Goal: Task Accomplishment & Management: Manage account settings

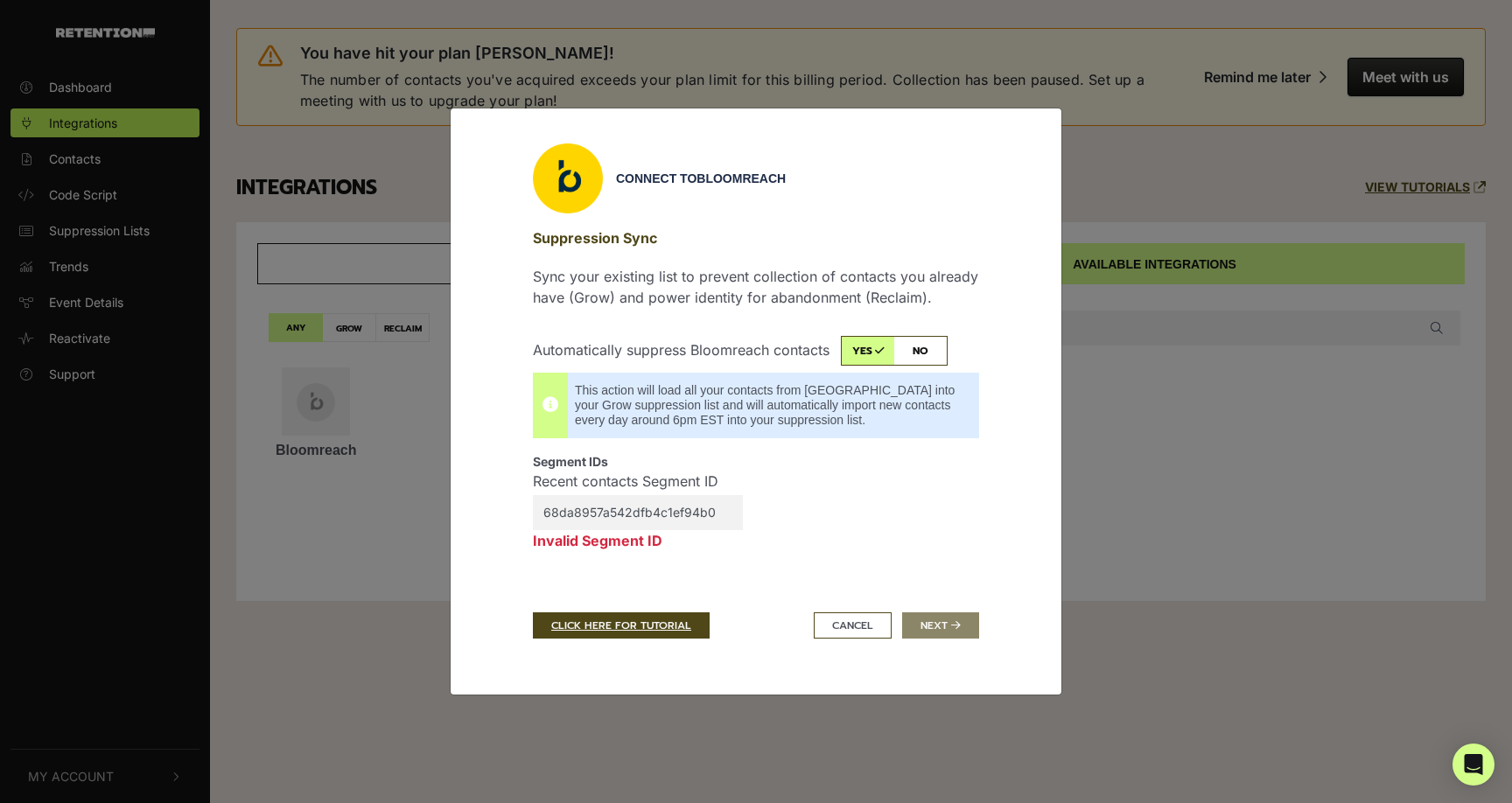
click at [666, 511] on input "68da8957a542dfb4c1ef94b0" at bounding box center [637, 513] width 210 height 35
type input "68da8957a542dfb4c1ef94b0"
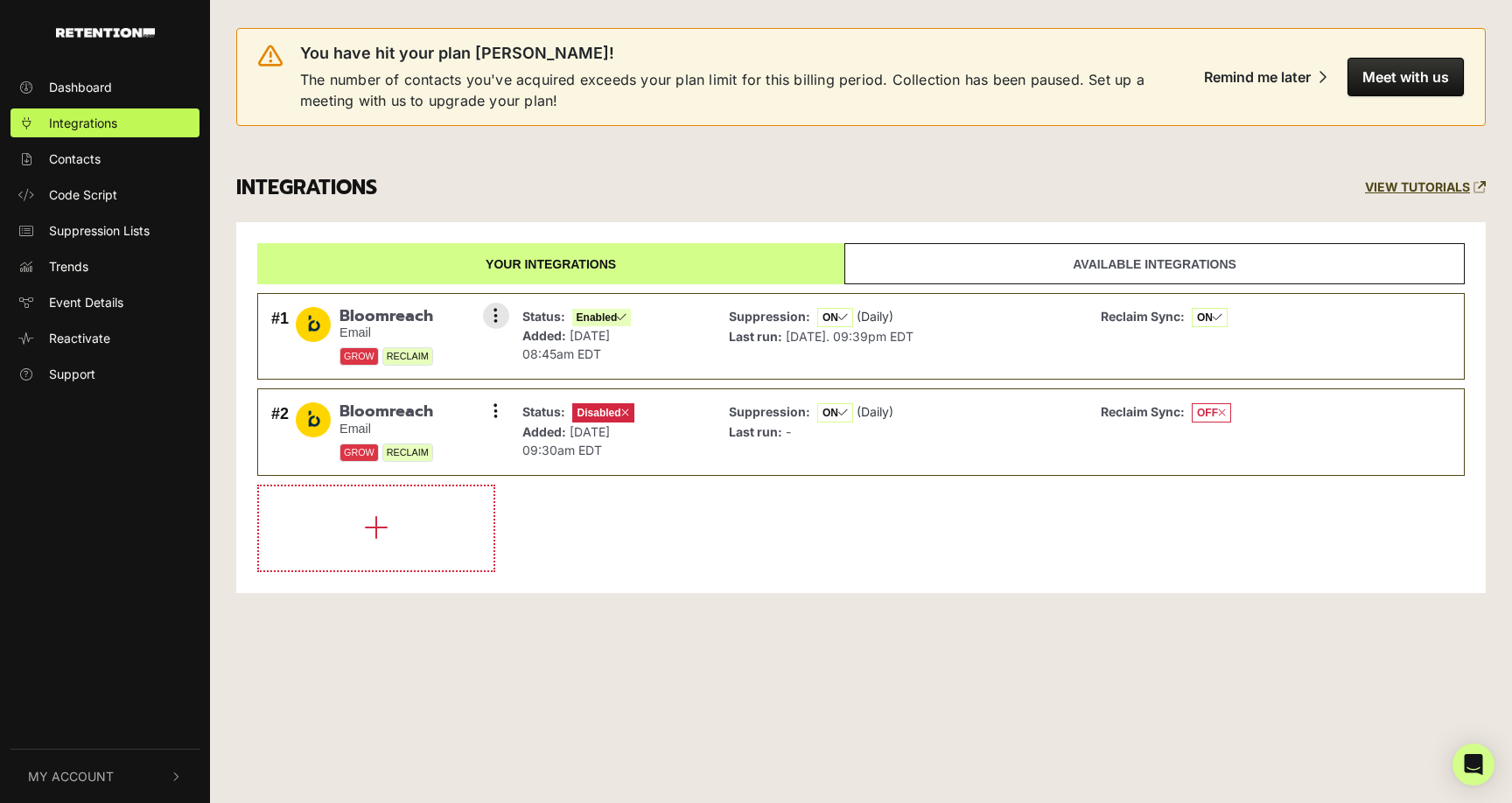
click at [372, 318] on span "Bloomreach" at bounding box center [386, 316] width 93 height 19
click at [494, 311] on icon at bounding box center [496, 315] width 5 height 17
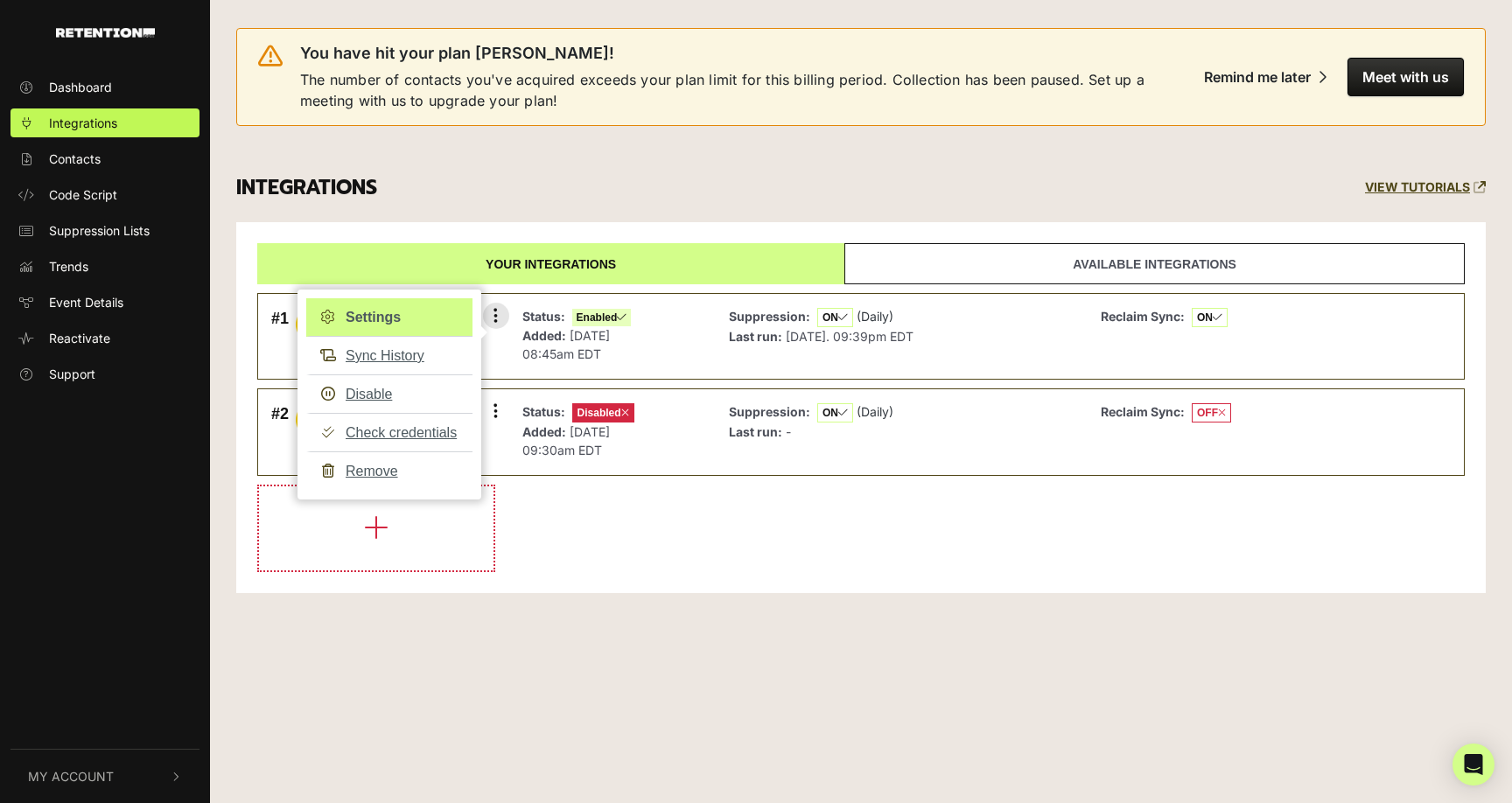
click at [363, 315] on link "Settings" at bounding box center [388, 318] width 166 height 38
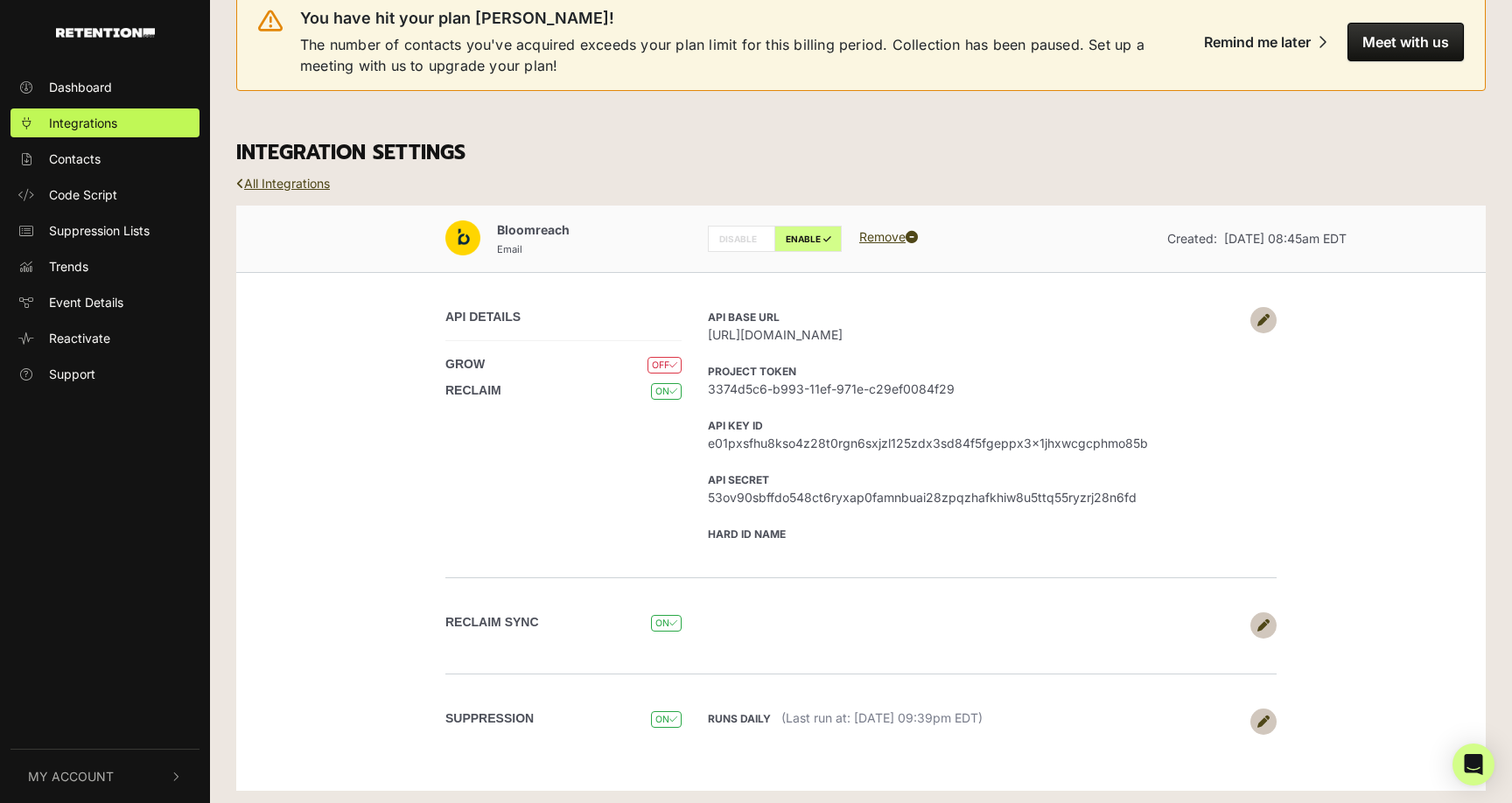
scroll to position [40, 0]
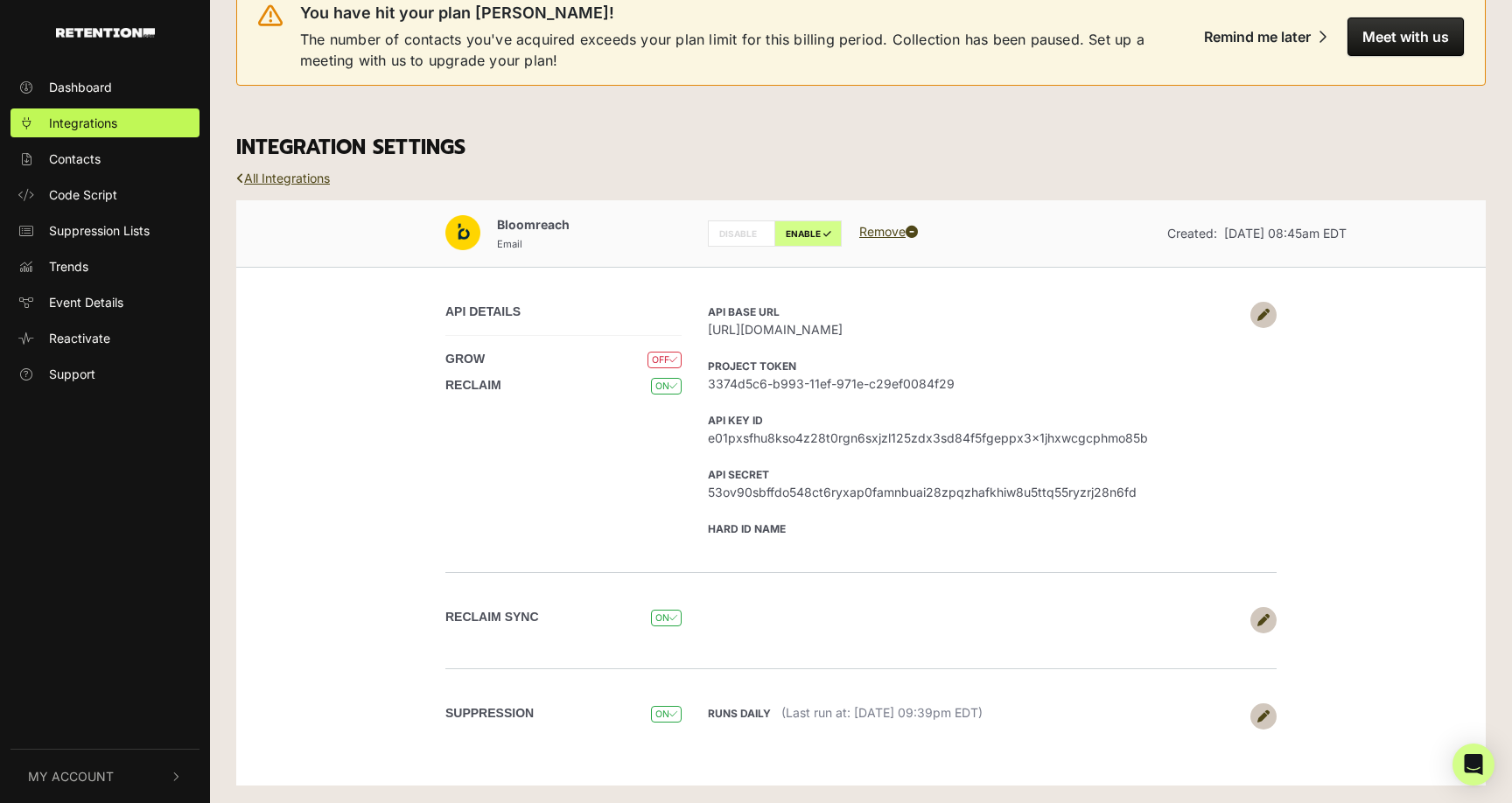
click at [1262, 715] on icon at bounding box center [1263, 716] width 12 height 12
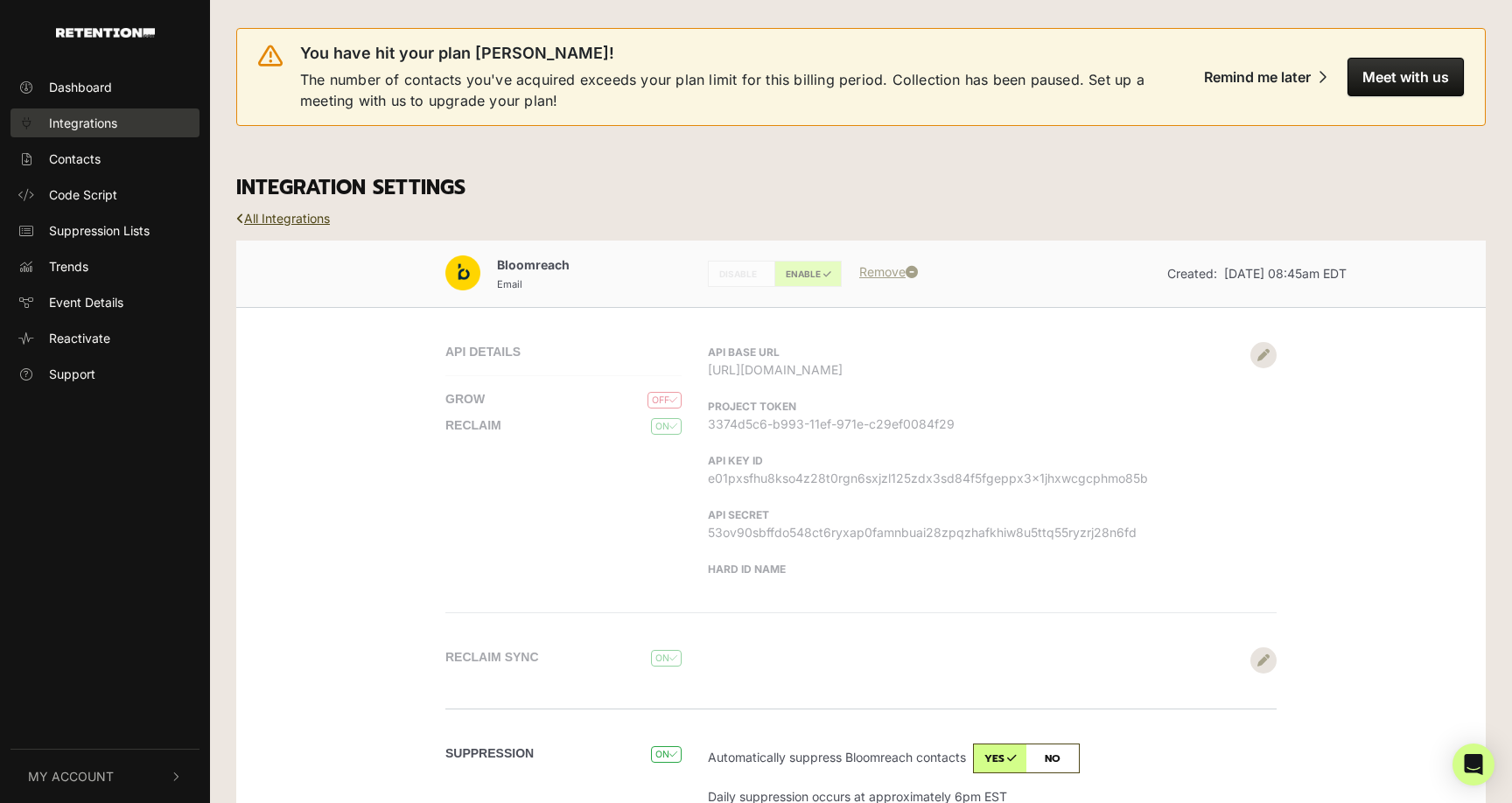
click at [67, 127] on span "Integrations" at bounding box center [83, 122] width 68 height 18
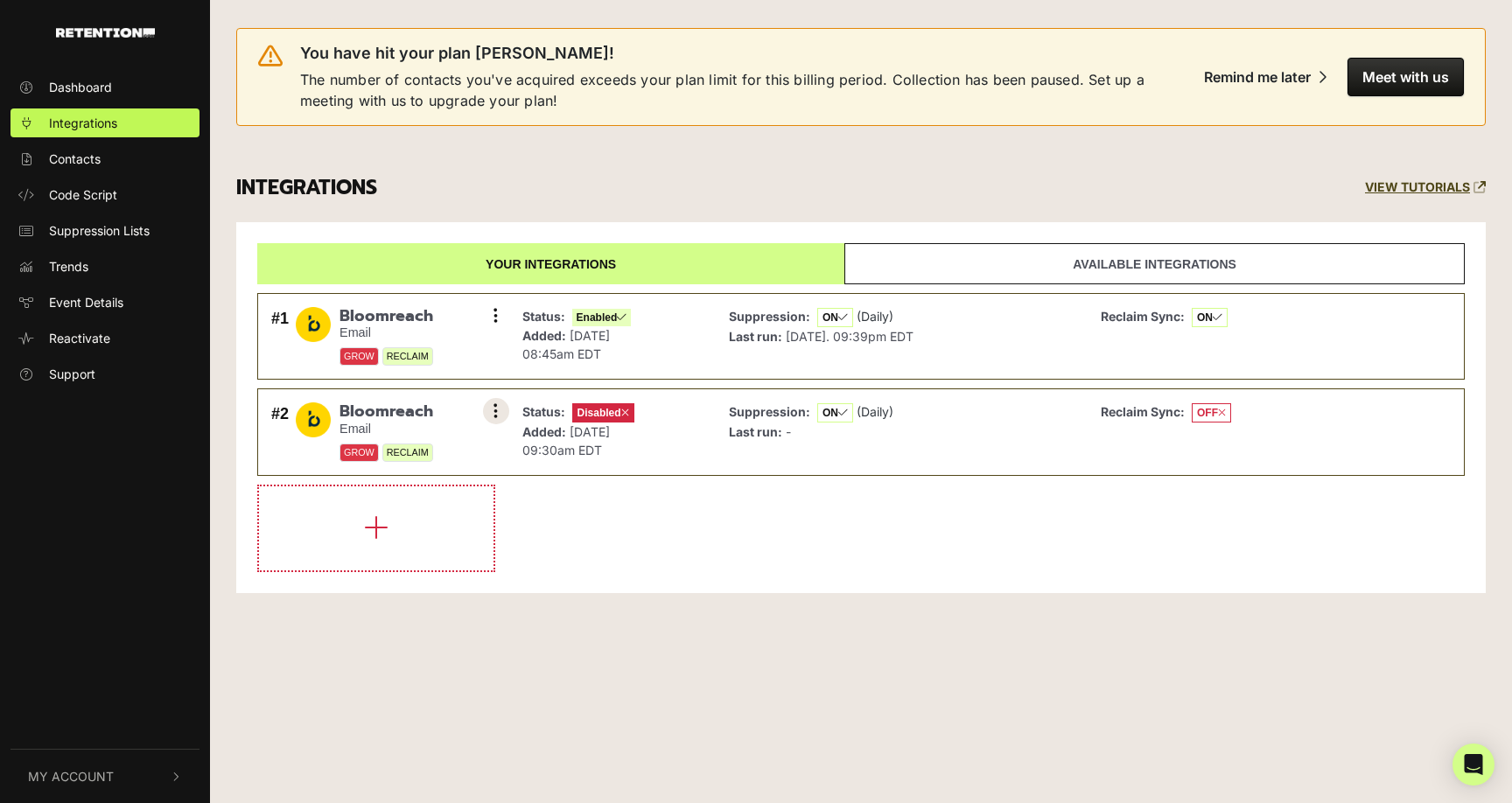
click at [501, 408] on button at bounding box center [496, 411] width 26 height 26
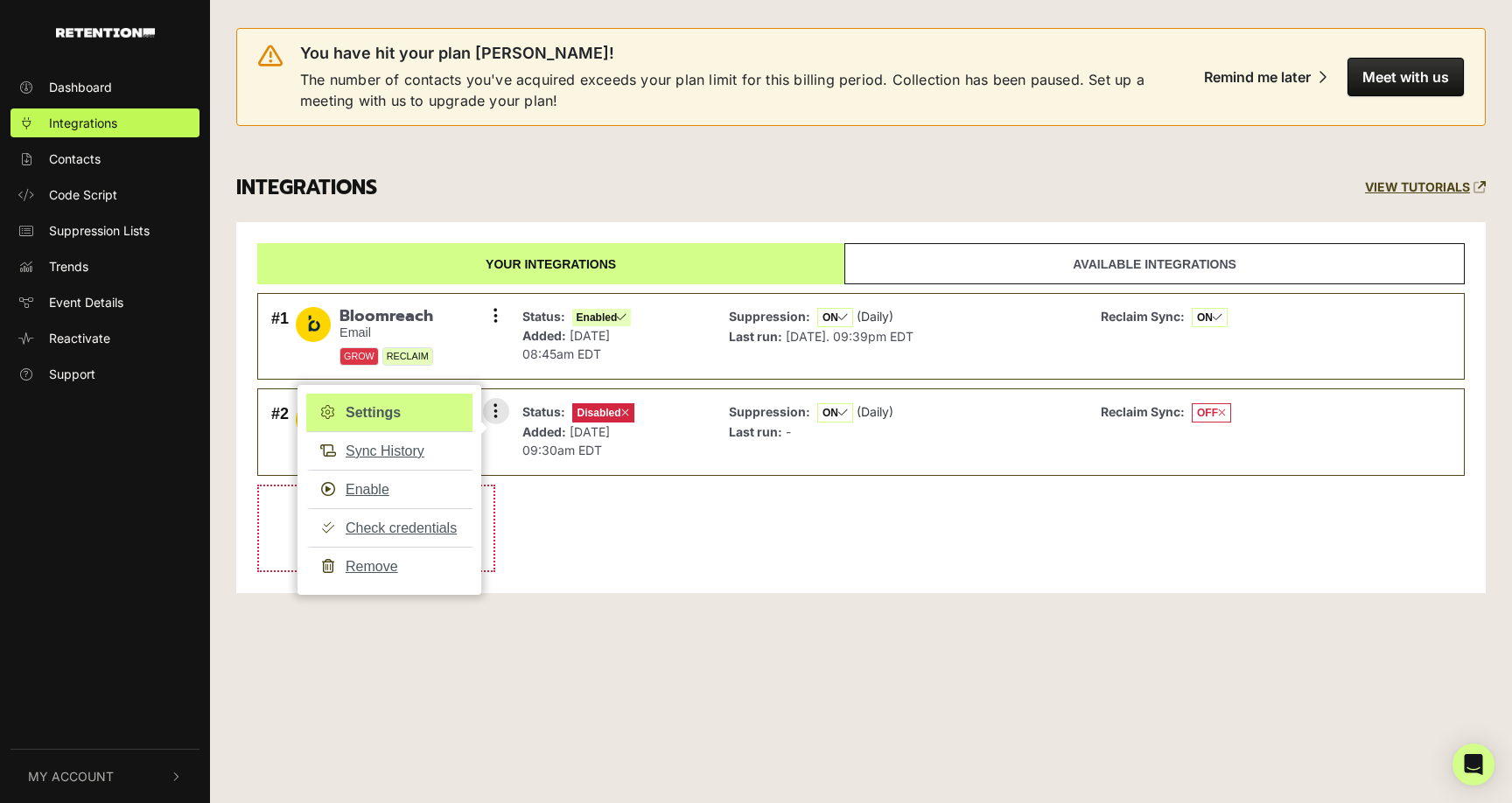
click at [397, 417] on link "Settings" at bounding box center [388, 413] width 166 height 38
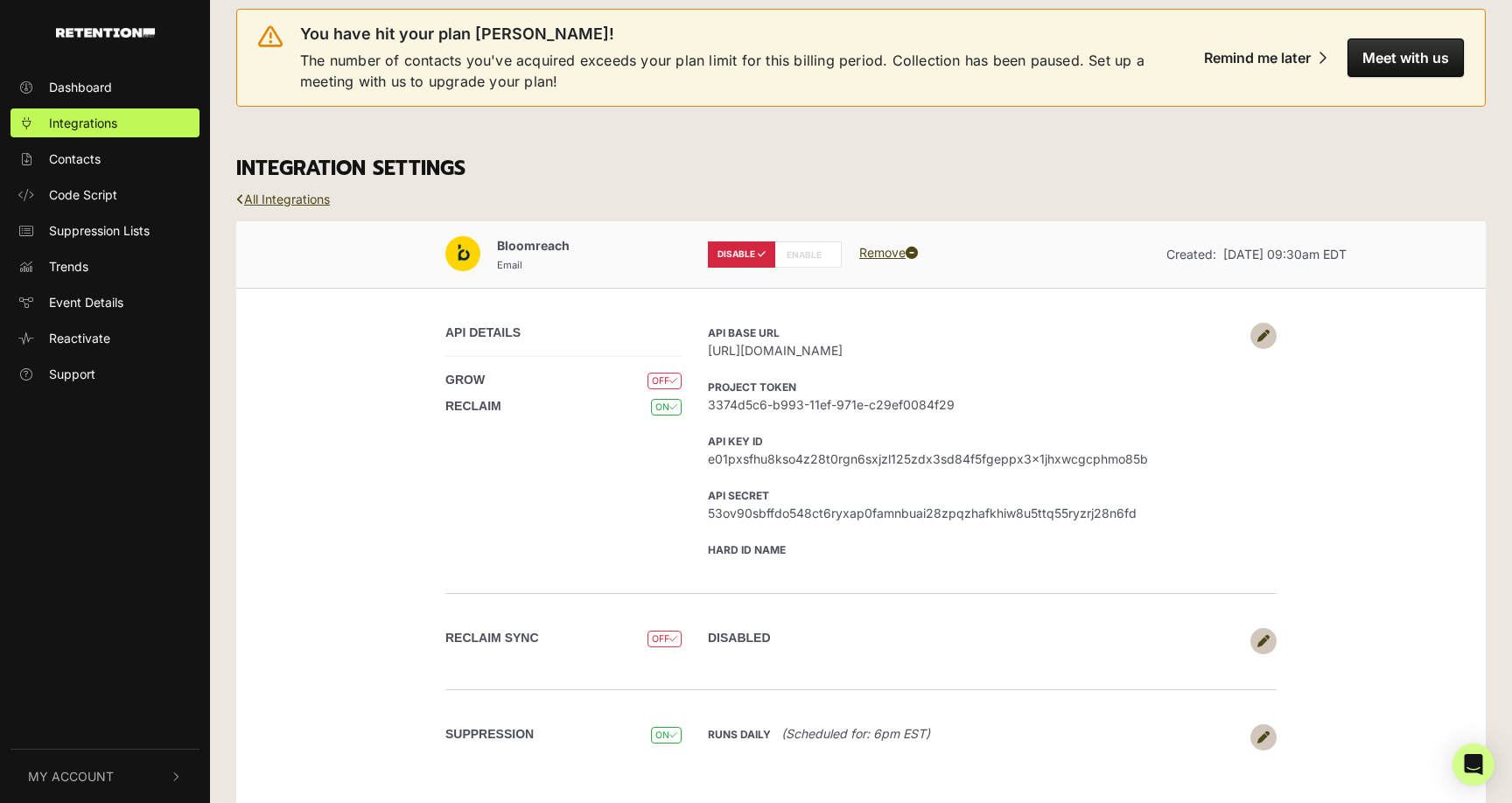
scroll to position [40, 0]
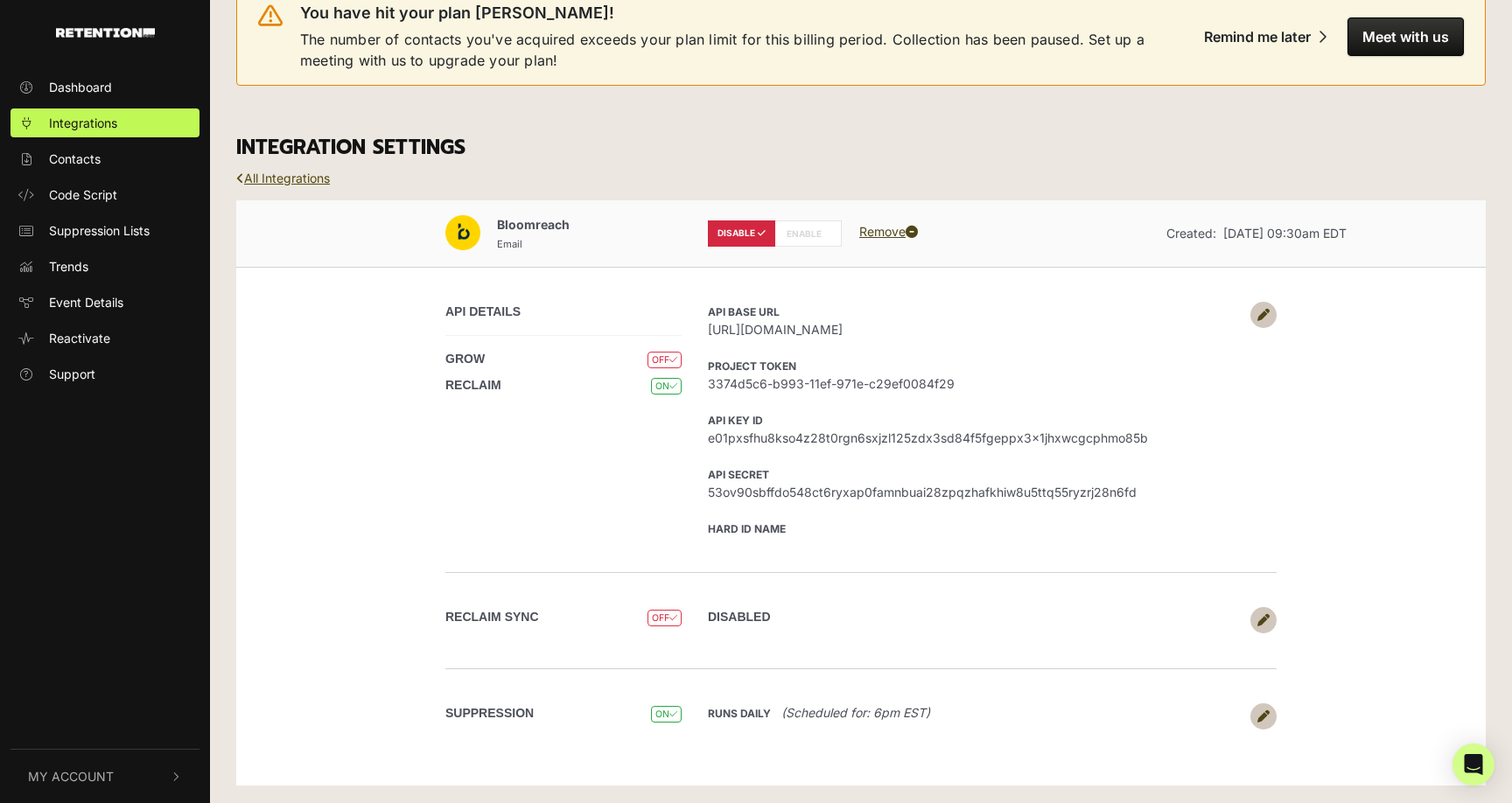
click at [299, 183] on link "All Integrations" at bounding box center [282, 178] width 93 height 15
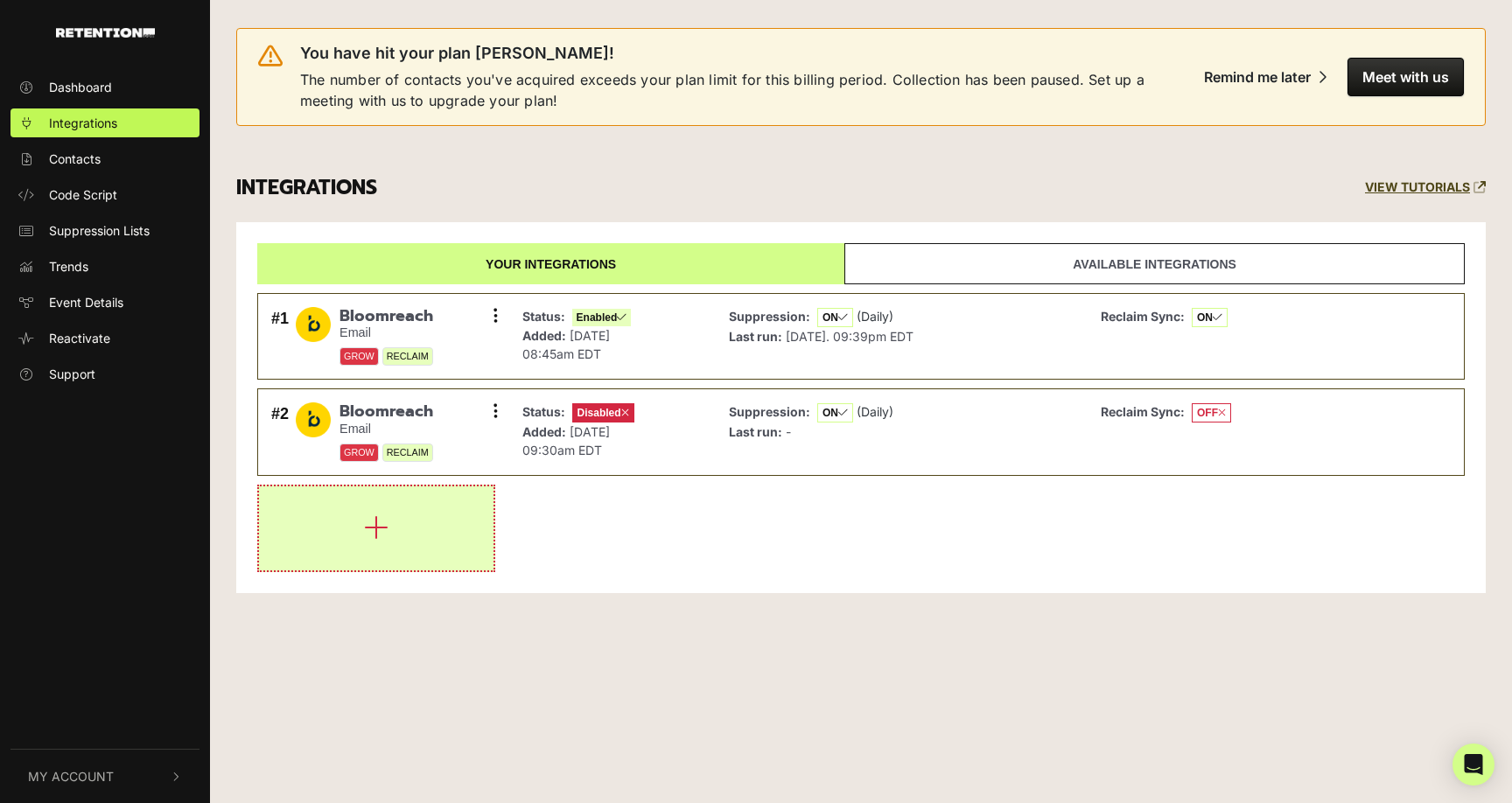
click at [374, 545] on button "button" at bounding box center [376, 528] width 234 height 84
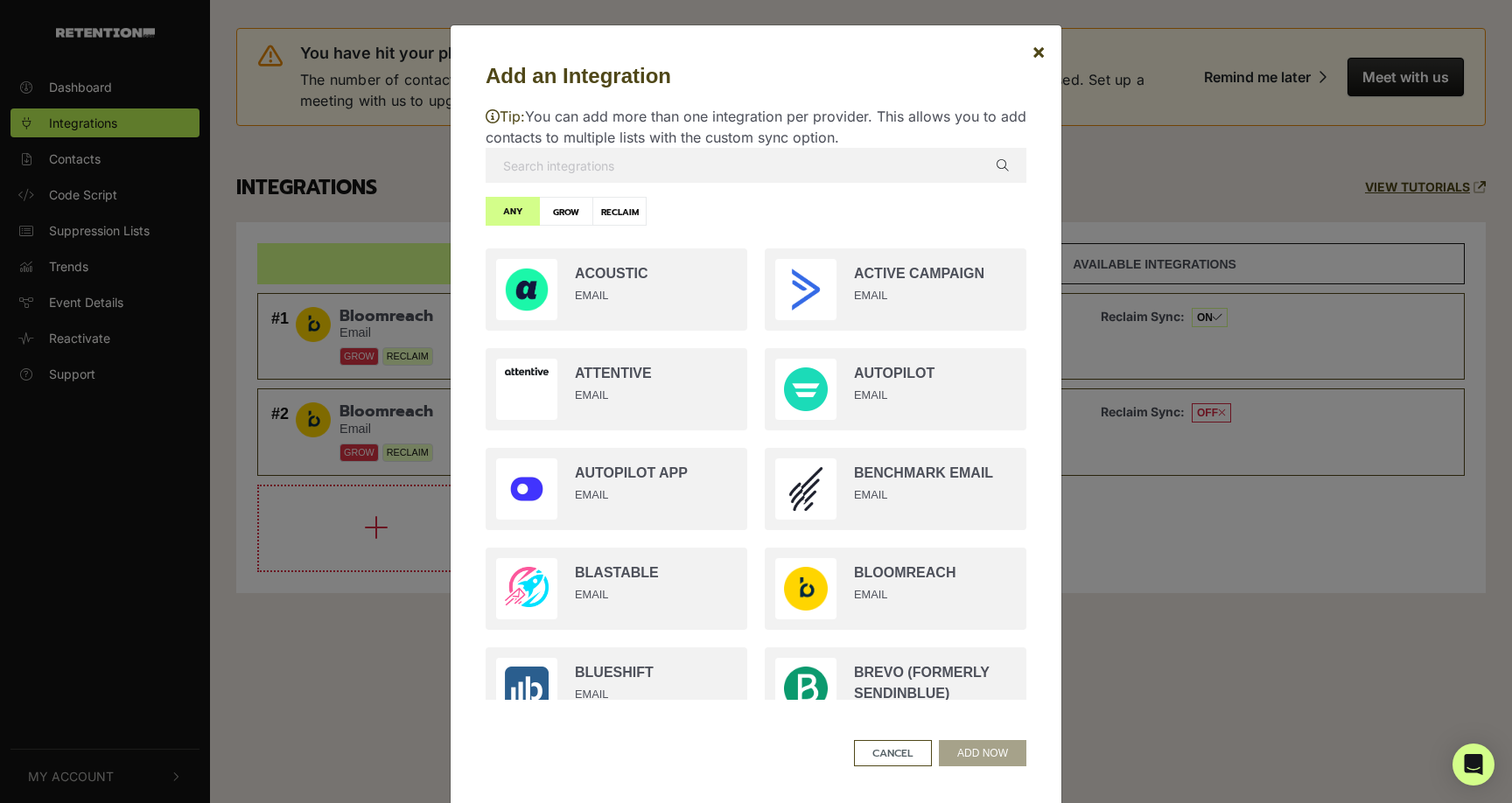
click at [532, 159] on input "text" at bounding box center [756, 165] width 541 height 35
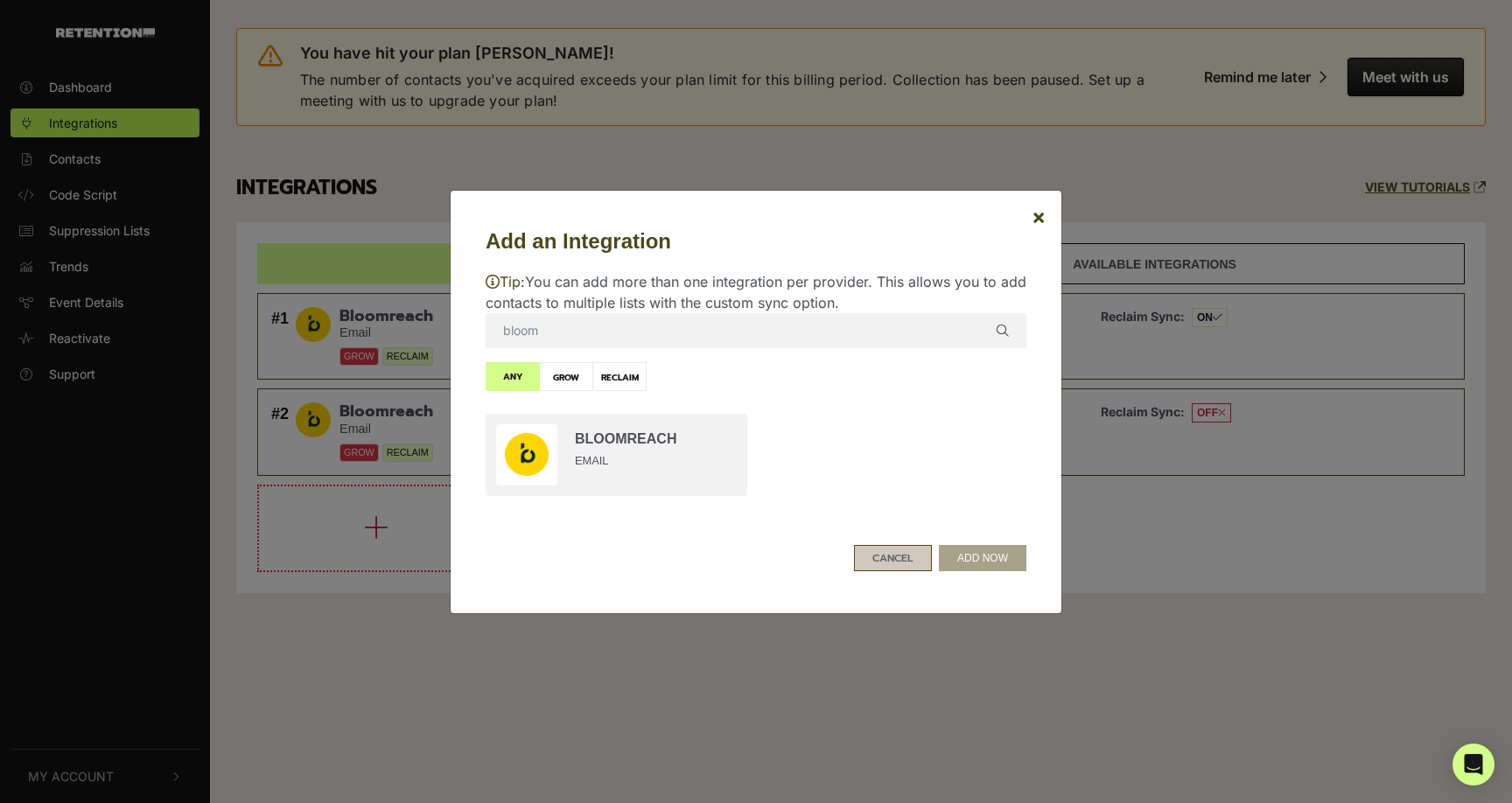
type input "bloom"
click at [878, 555] on button "CANCEL" at bounding box center [893, 558] width 78 height 26
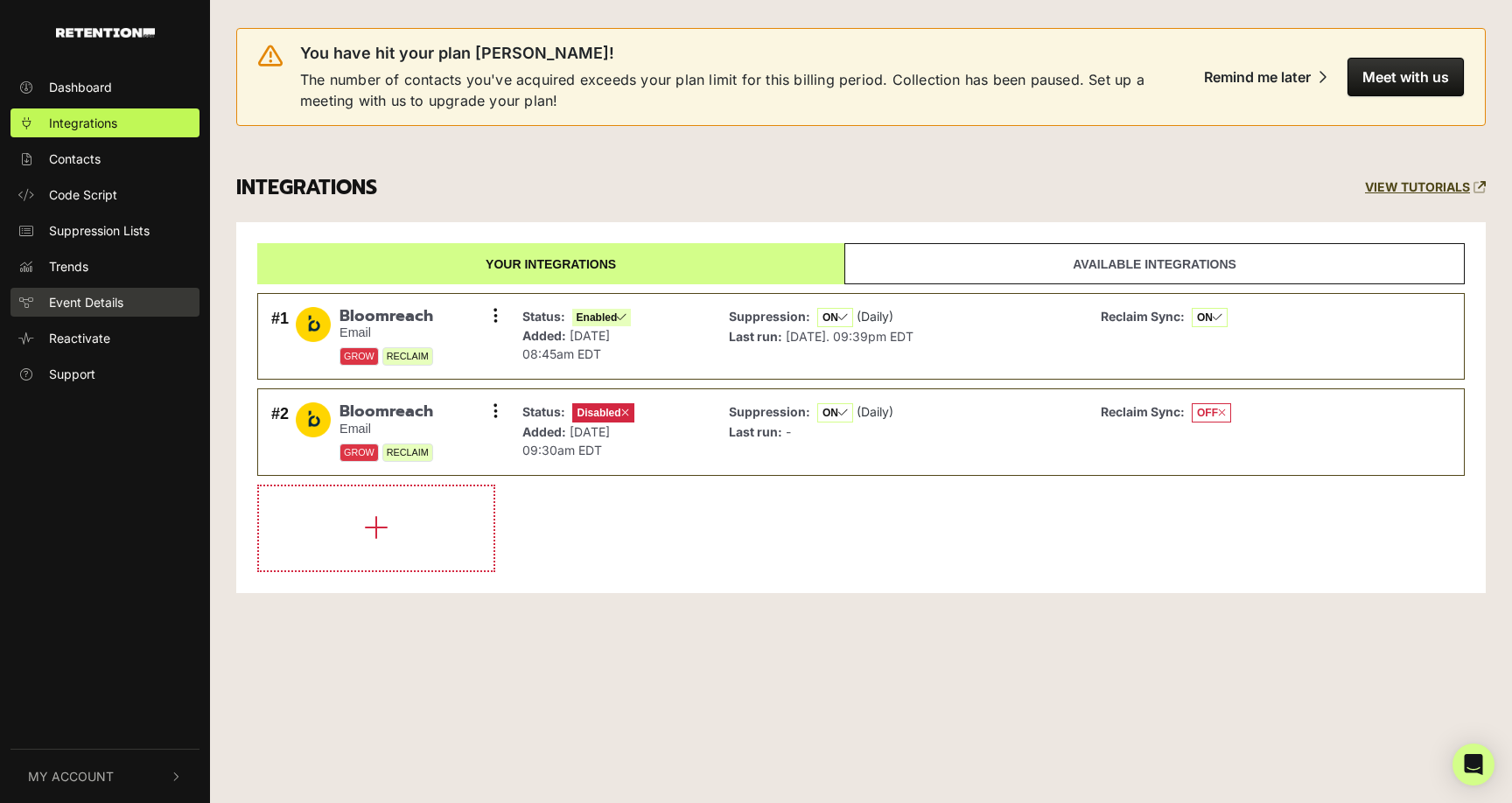
click at [89, 305] on span "Event Details" at bounding box center [86, 302] width 74 height 18
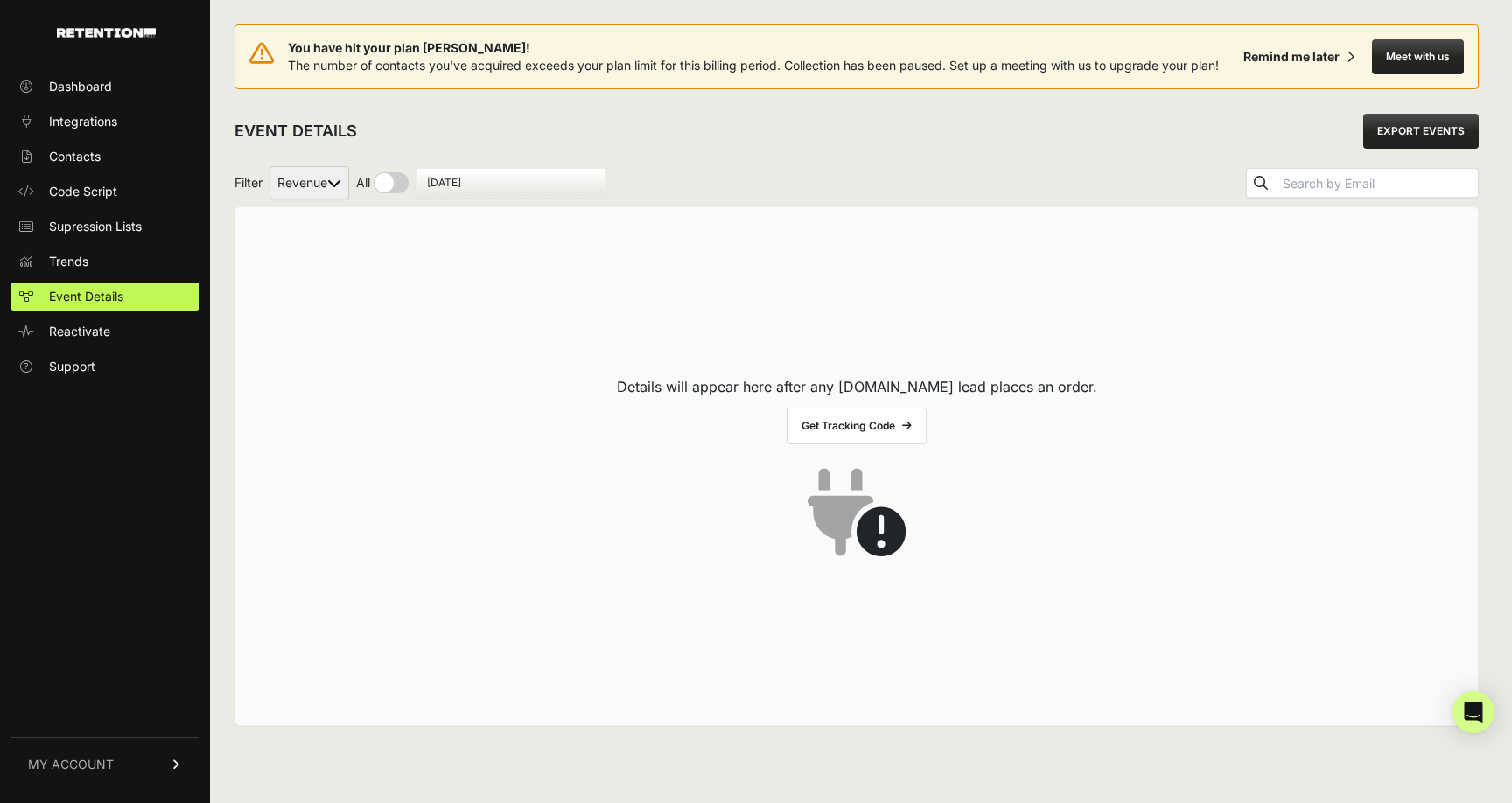
click at [889, 534] on icon at bounding box center [857, 505] width 99 height 102
click at [66, 260] on span "Trends" at bounding box center [68, 261] width 39 height 17
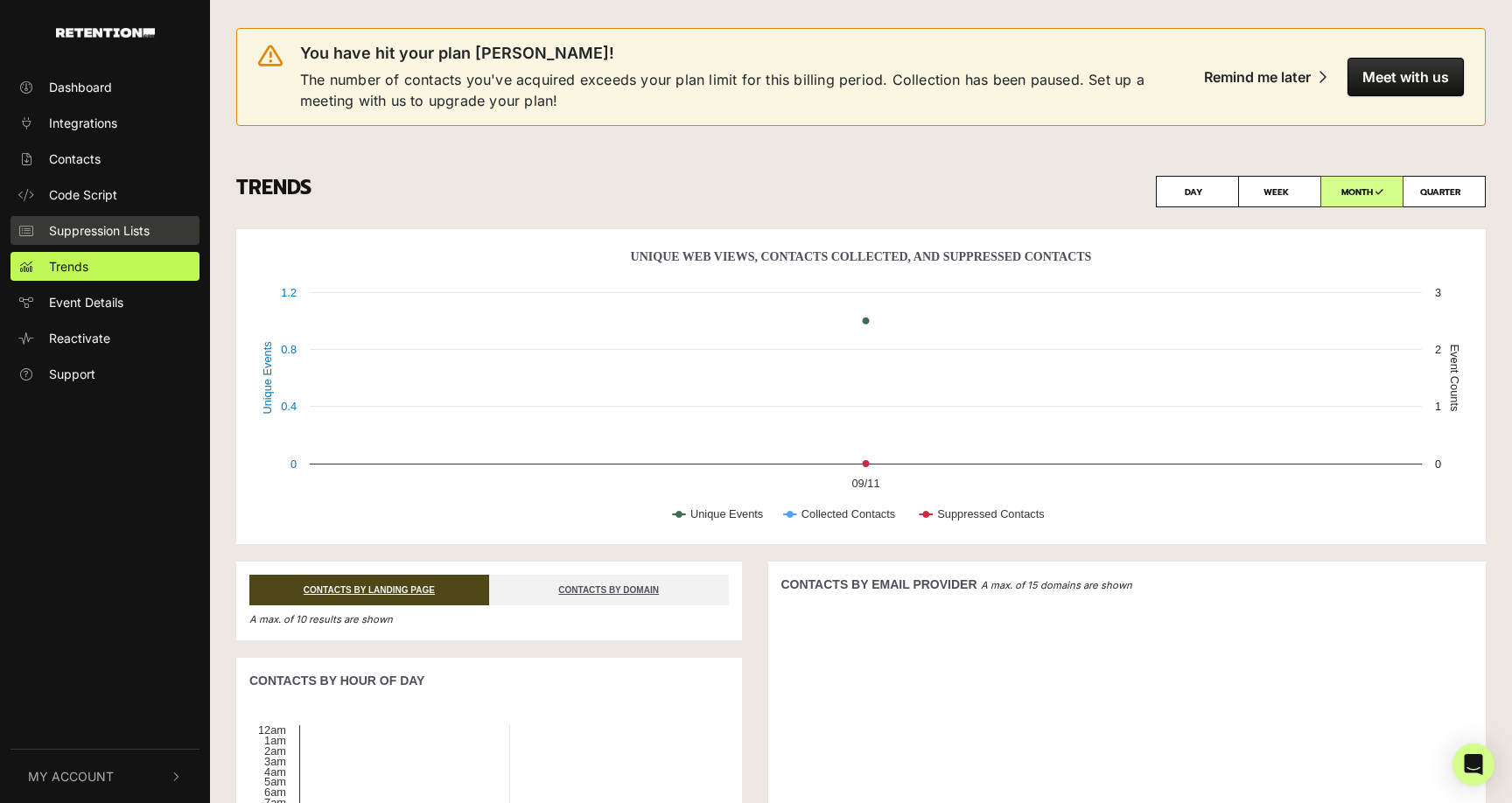
click at [67, 219] on link "Suppression Lists" at bounding box center [105, 230] width 189 height 29
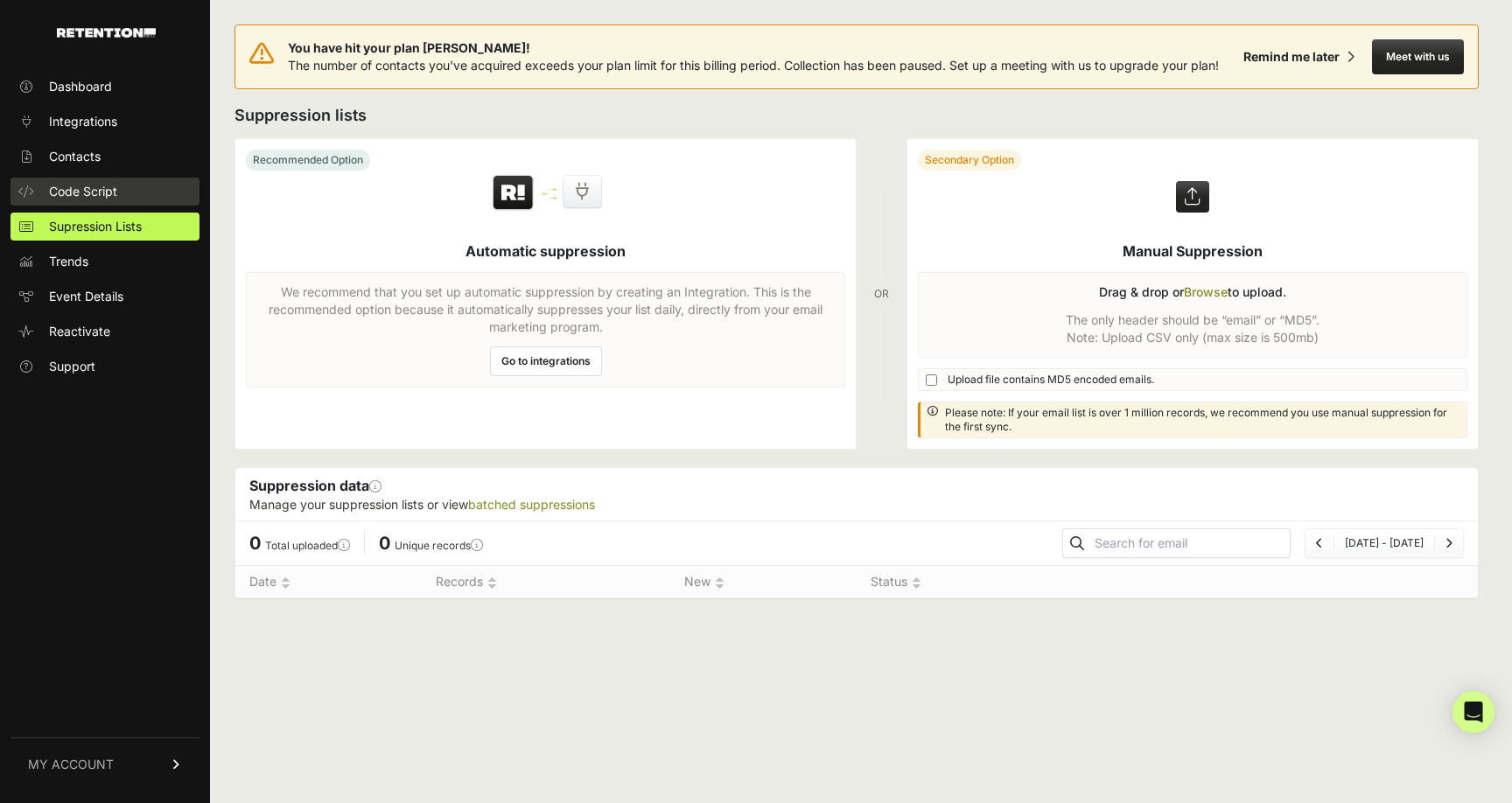
click at [68, 190] on span "Code Script" at bounding box center [83, 191] width 68 height 17
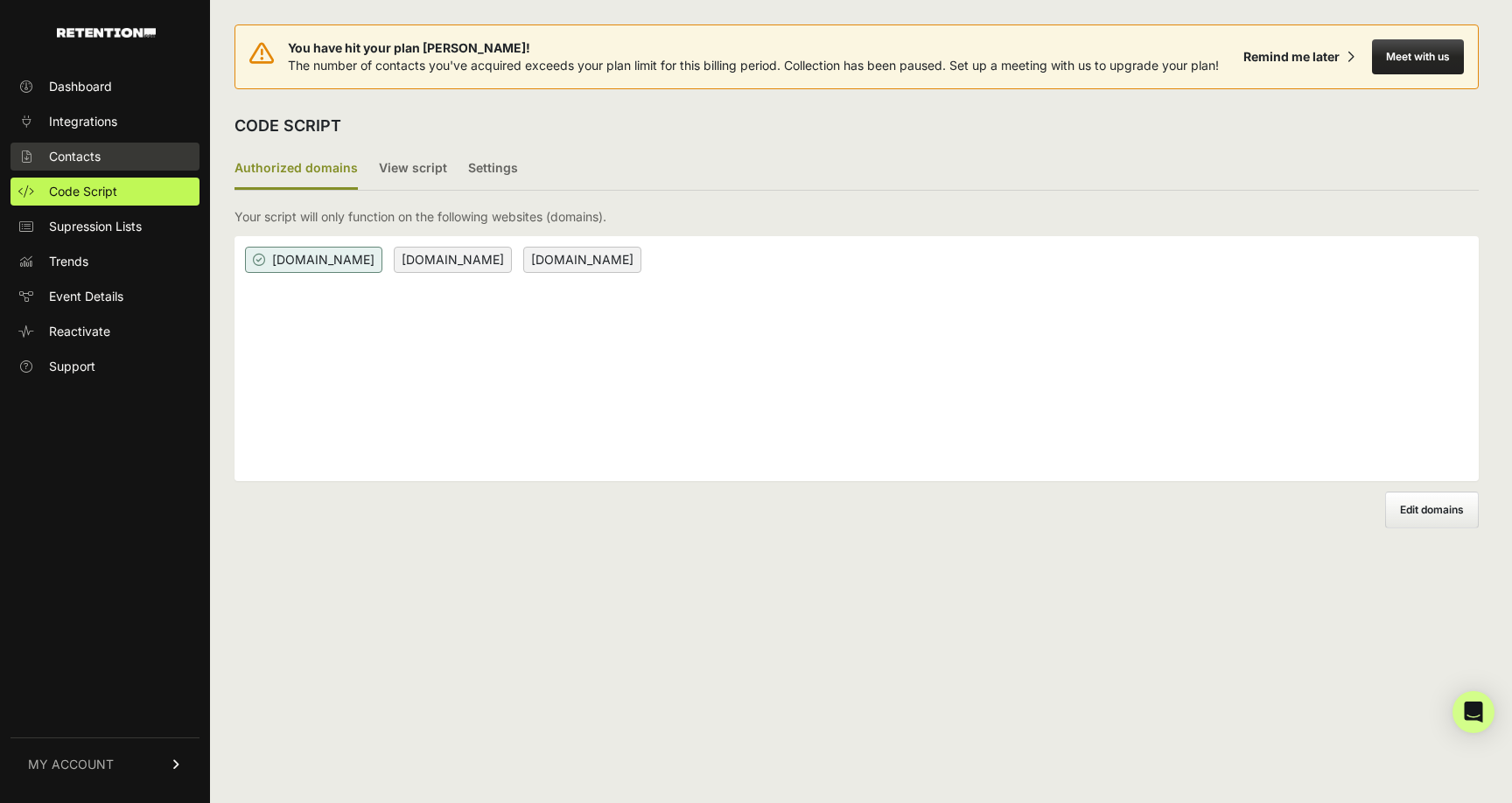
click at [70, 161] on span "Contacts" at bounding box center [74, 156] width 52 height 17
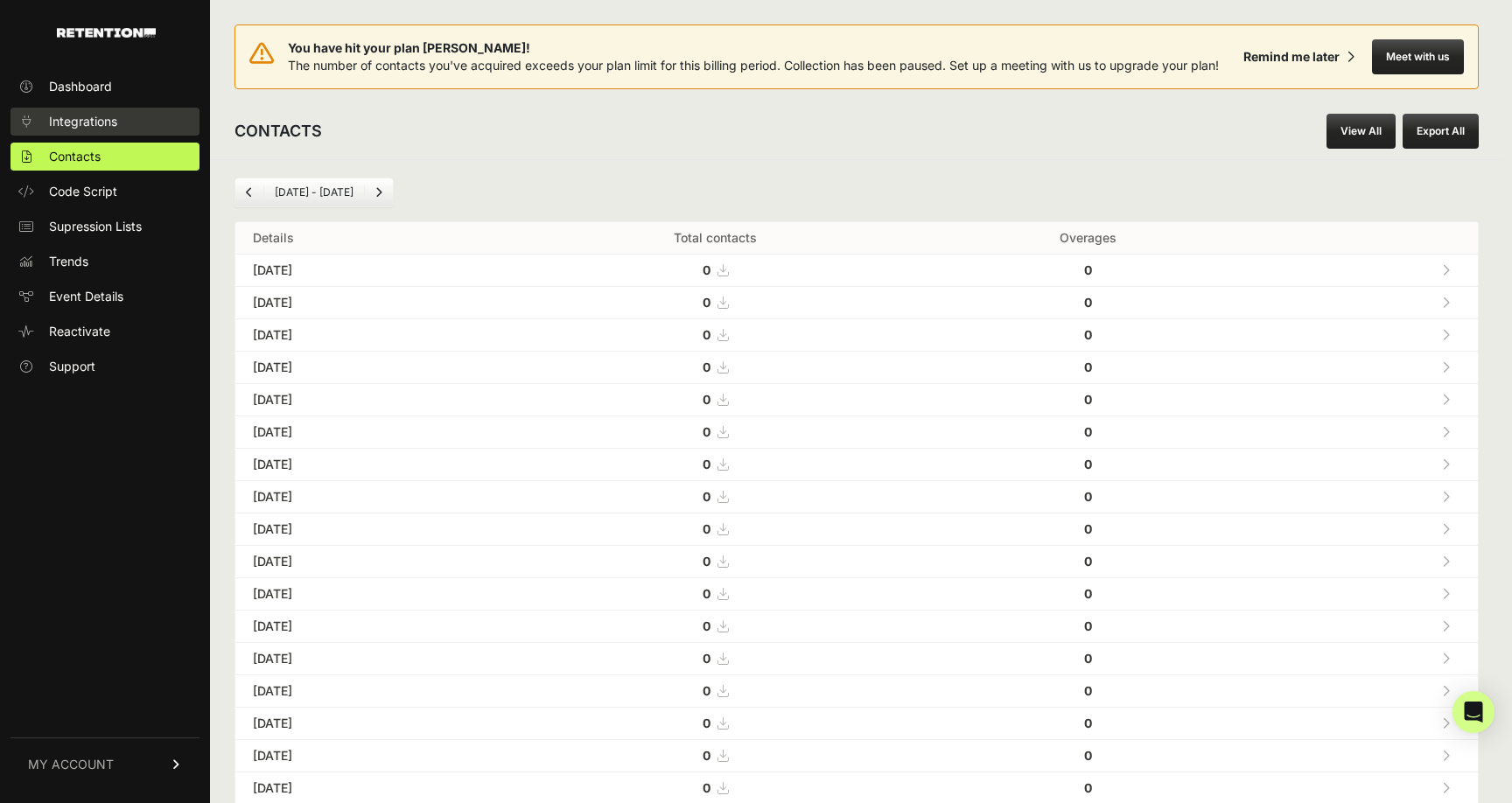
click at [62, 117] on span "Integrations" at bounding box center [83, 121] width 68 height 17
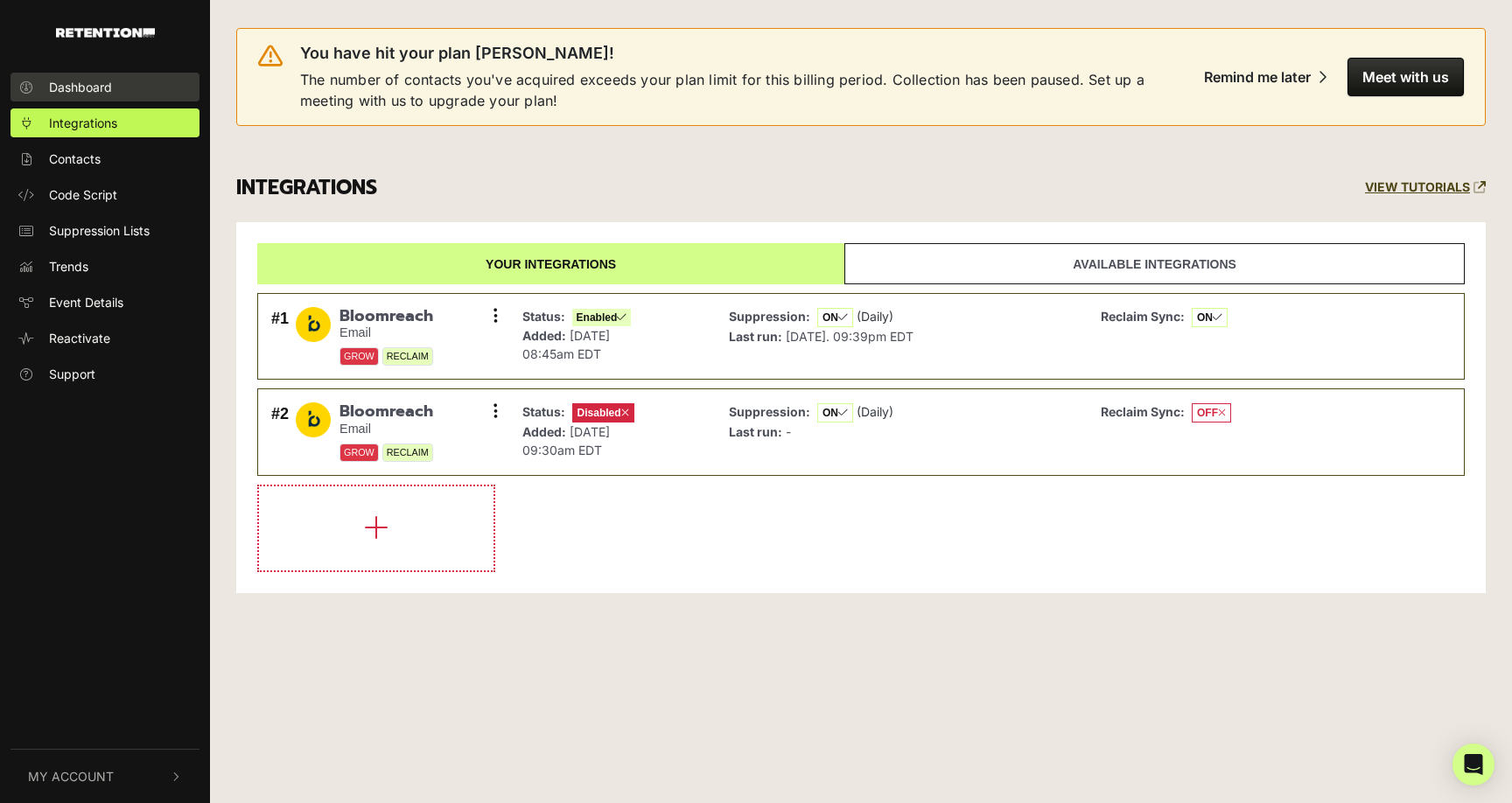
click at [85, 90] on span "Dashboard" at bounding box center [80, 87] width 63 height 18
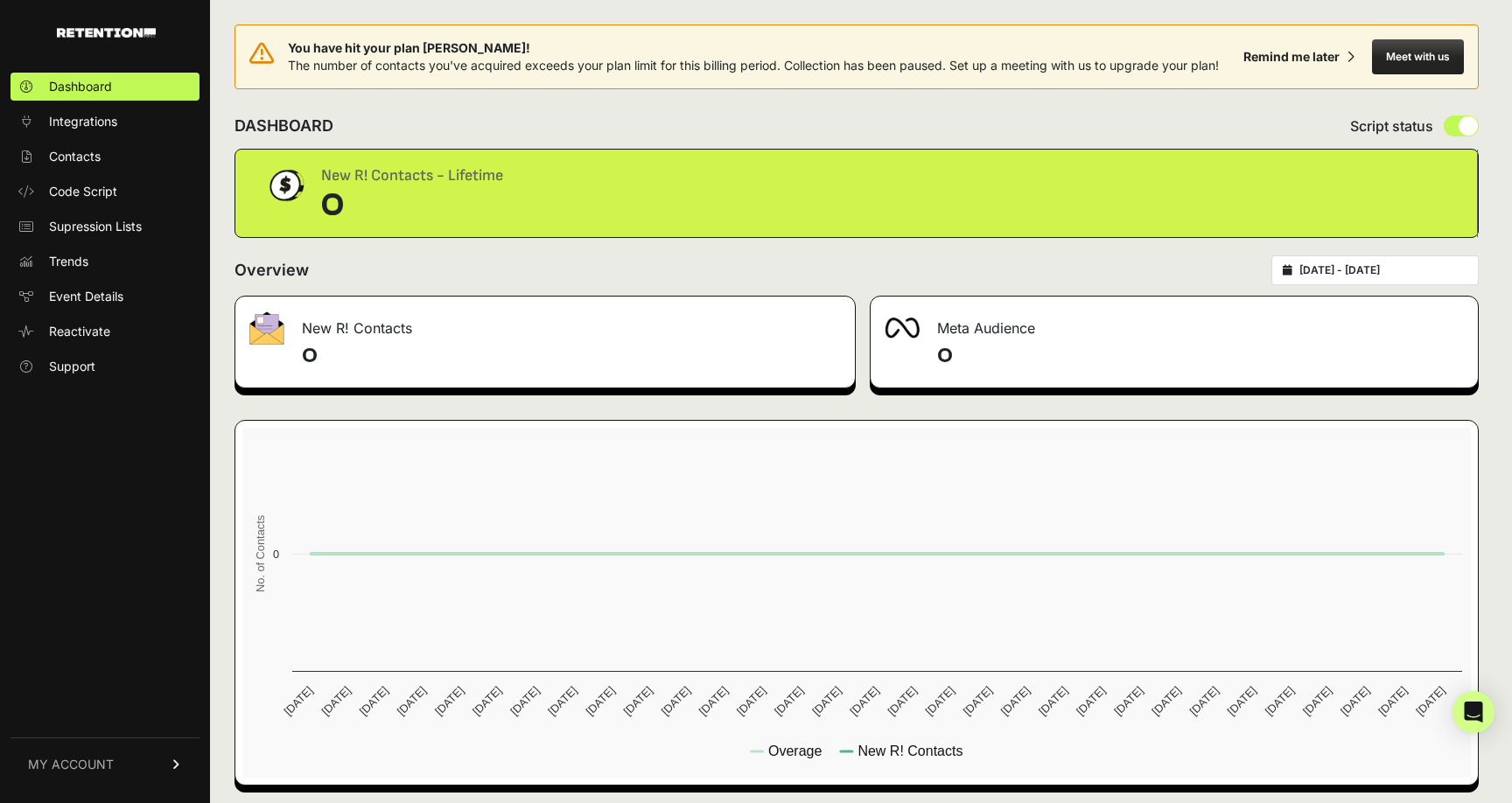
scroll to position [7, 0]
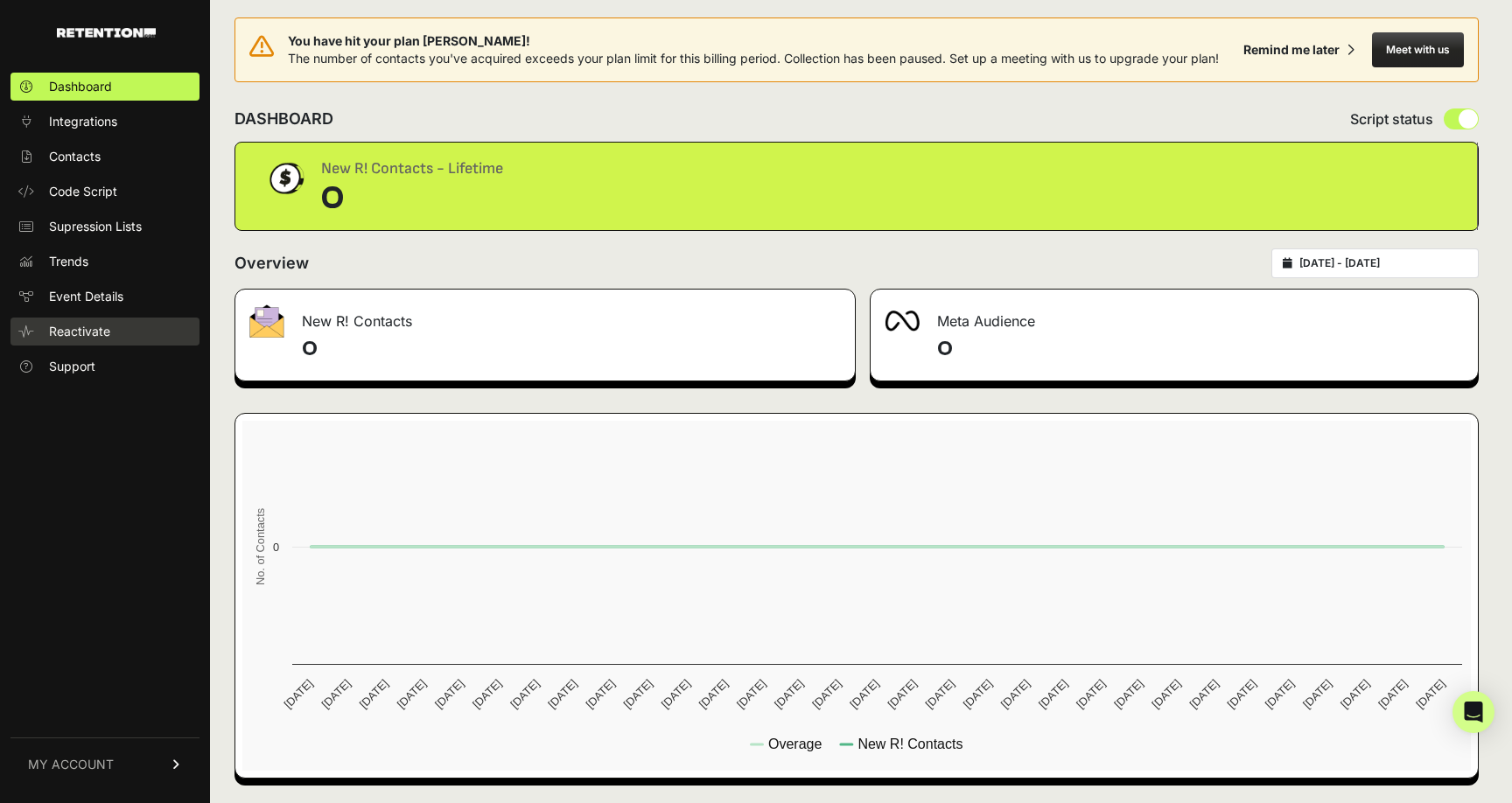
click at [72, 337] on span "Reactivate" at bounding box center [79, 331] width 61 height 17
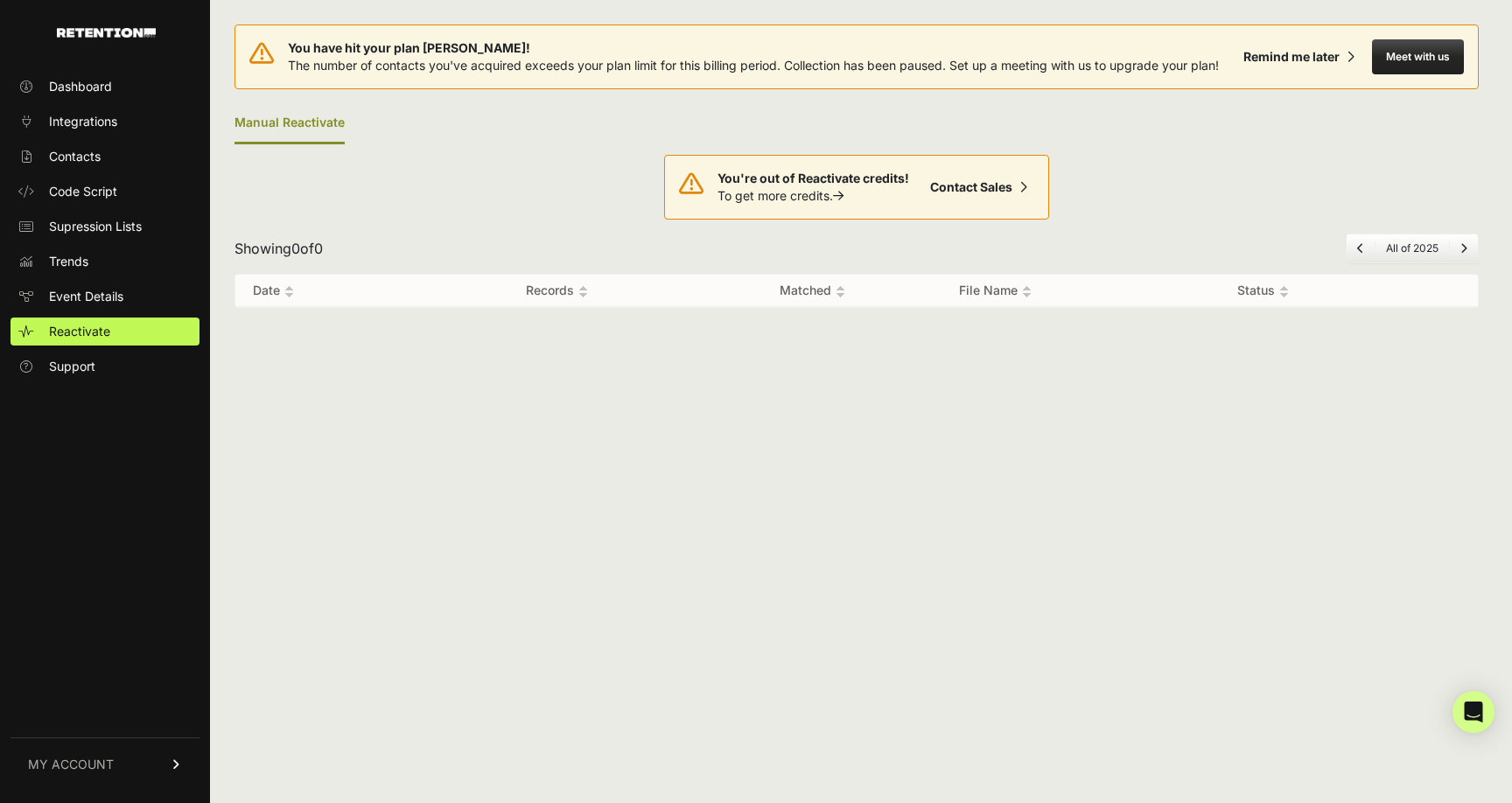
click at [74, 761] on span "MY ACCOUNT" at bounding box center [71, 764] width 85 height 17
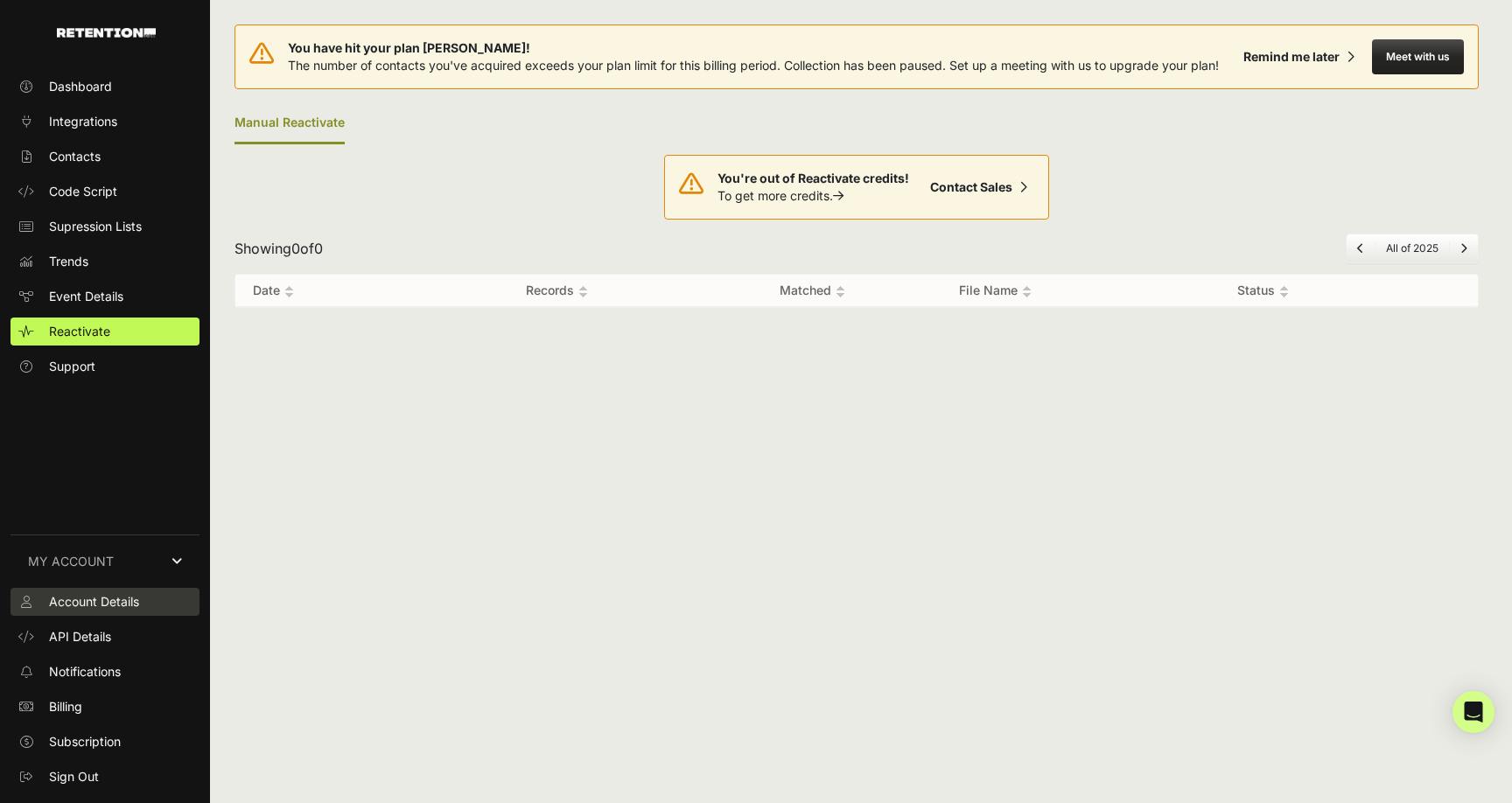
click at [79, 612] on link "Account Details" at bounding box center [105, 602] width 189 height 28
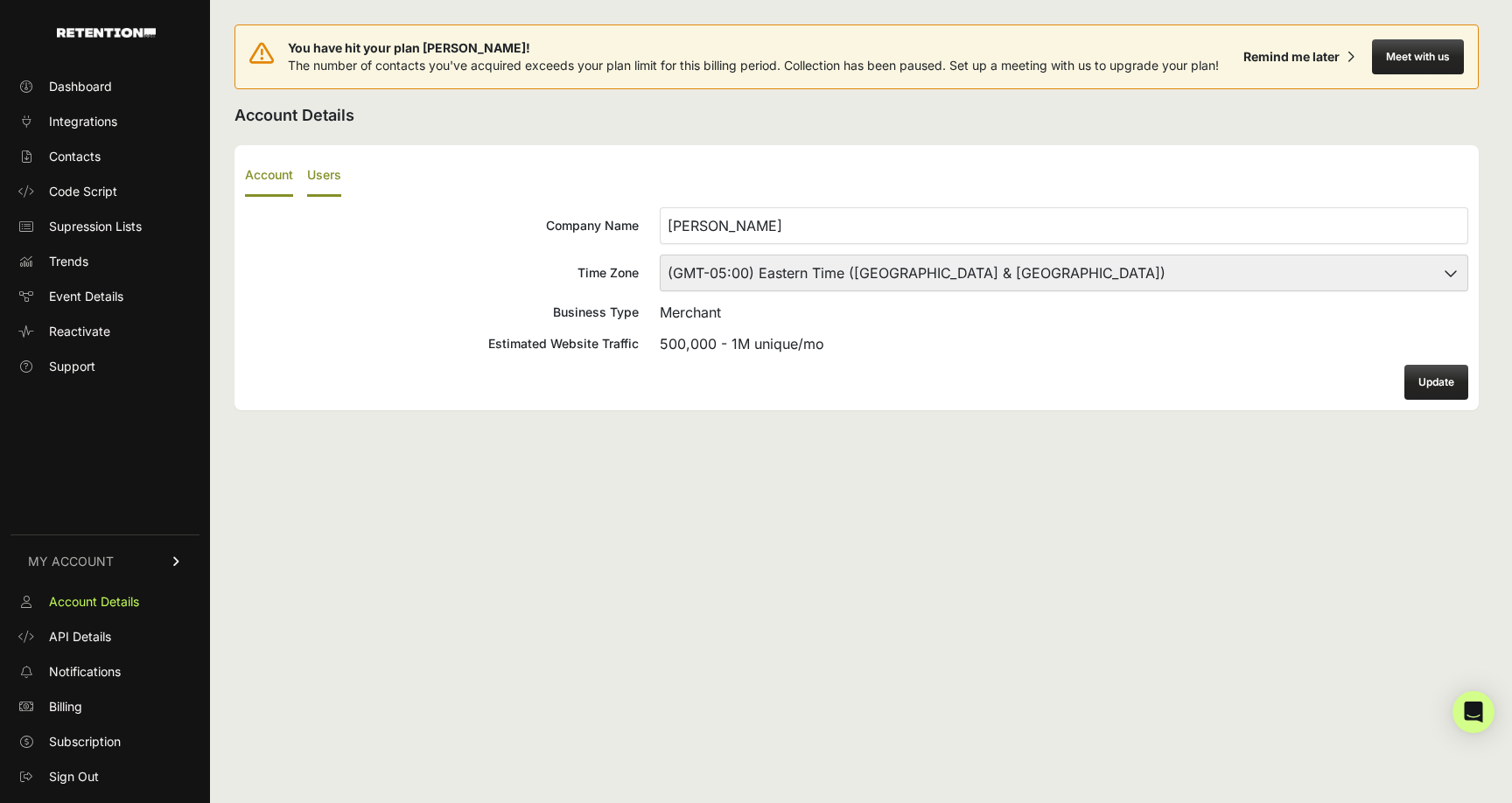
click at [335, 180] on label "Users" at bounding box center [324, 176] width 34 height 41
click at [0, 0] on input "Users" at bounding box center [0, 0] width 0 height 0
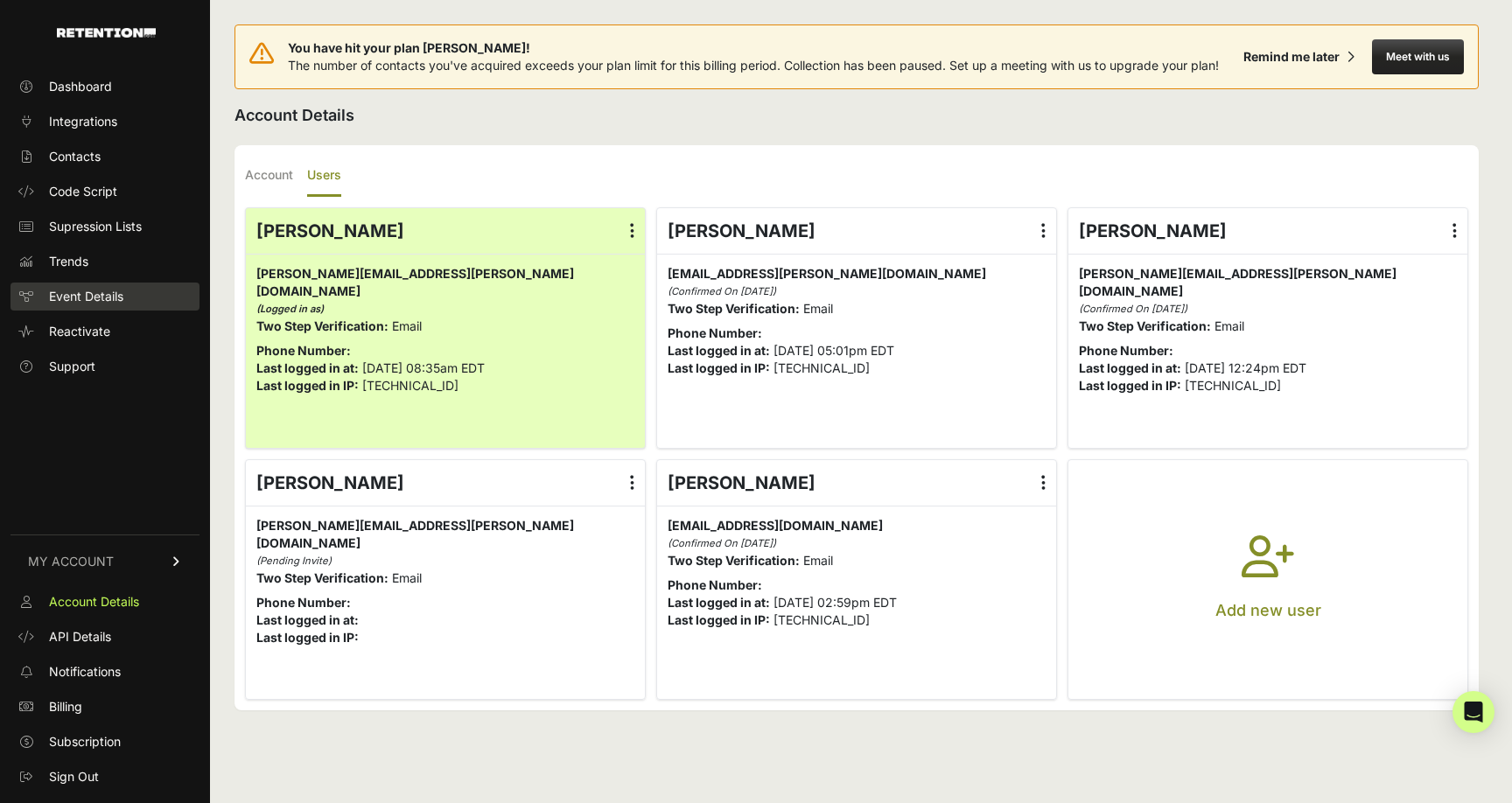
click at [85, 294] on span "Event Details" at bounding box center [86, 296] width 74 height 17
